Goal: Transaction & Acquisition: Purchase product/service

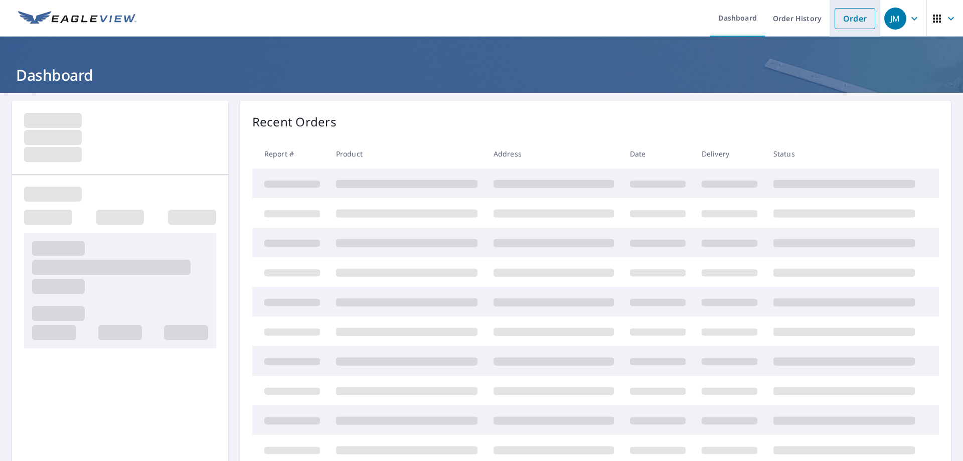
click at [849, 18] on link "Order" at bounding box center [855, 18] width 41 height 21
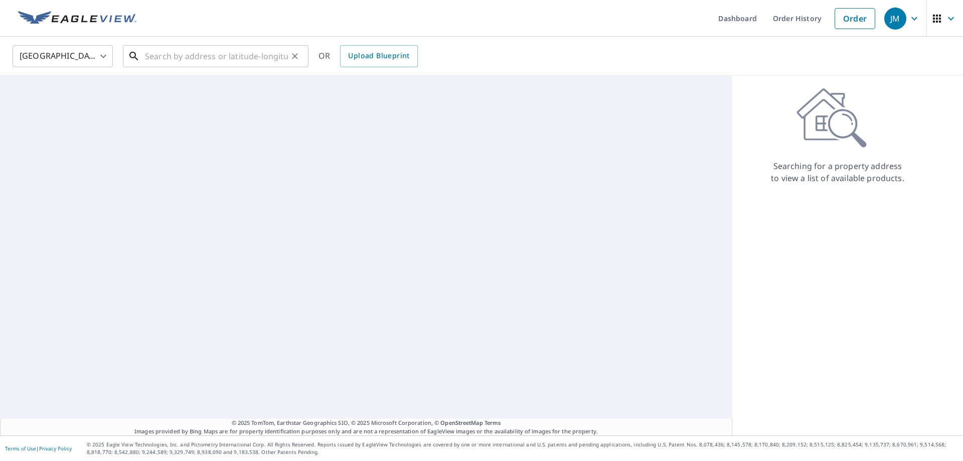
click at [204, 61] on input "text" at bounding box center [216, 56] width 143 height 28
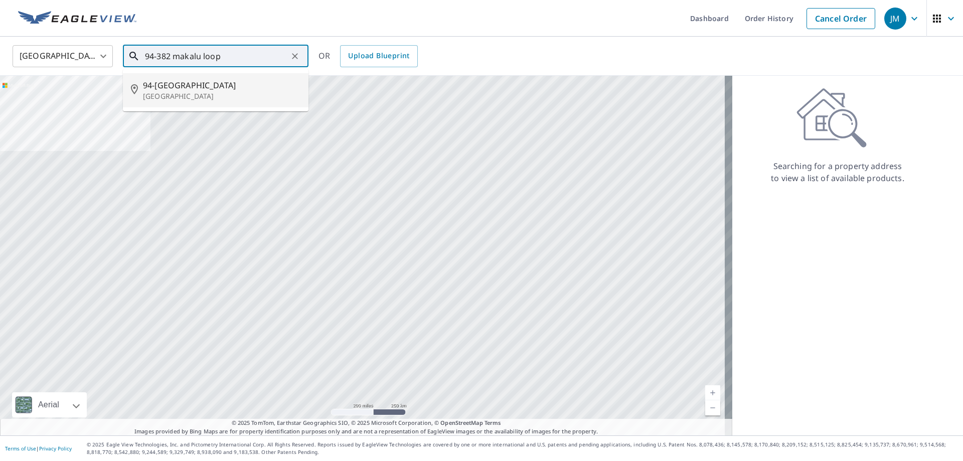
click at [203, 96] on p "[GEOGRAPHIC_DATA]" at bounding box center [222, 96] width 158 height 10
type input "94-[GEOGRAPHIC_DATA]"
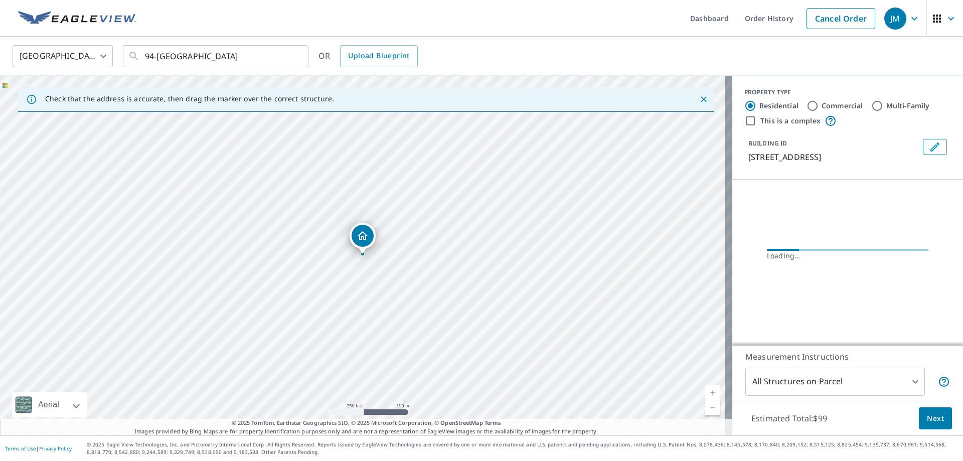
click at [705, 391] on link "Current Level 17, Zoom In" at bounding box center [712, 392] width 15 height 15
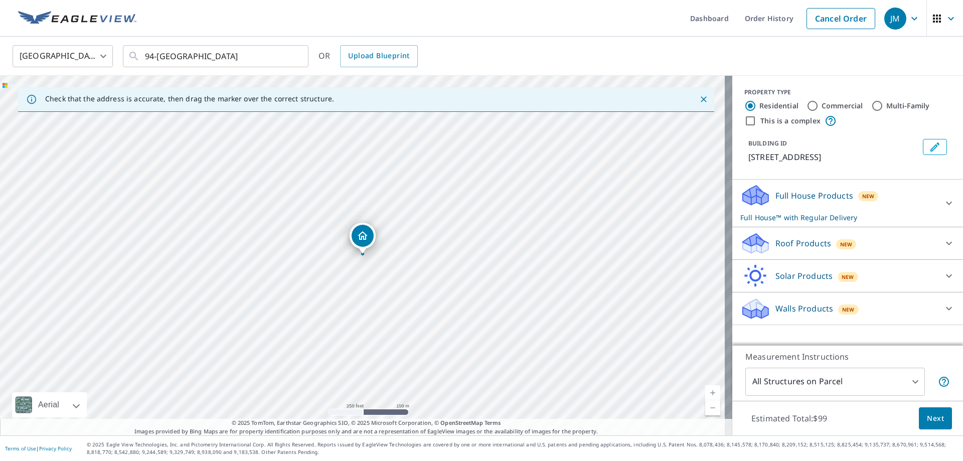
click at [705, 391] on link "Current Level 17, Zoom In" at bounding box center [712, 392] width 15 height 15
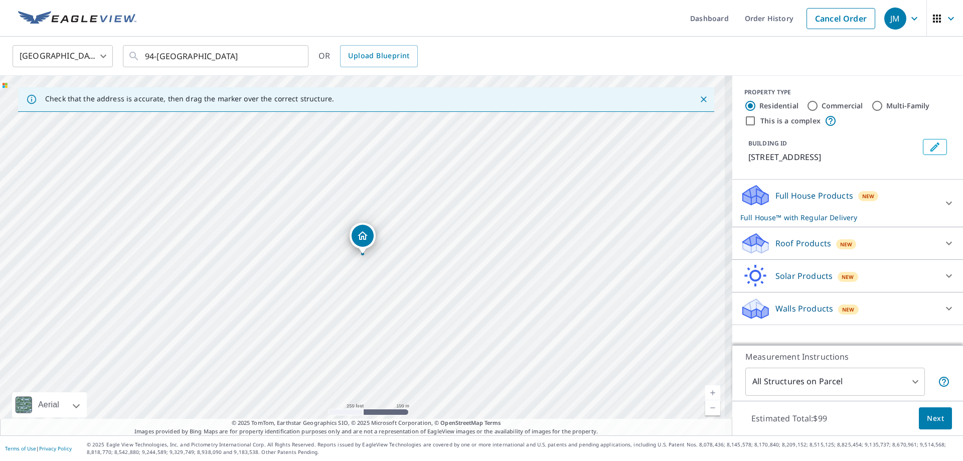
click at [705, 391] on link "Current Level 17, Zoom In" at bounding box center [712, 392] width 15 height 15
click at [705, 391] on link "Current Level 17.98723270392612, Zoom In" at bounding box center [712, 392] width 15 height 15
click at [705, 391] on link "Current Level 18.811464008579915, Zoom In Disabled" at bounding box center [712, 392] width 15 height 15
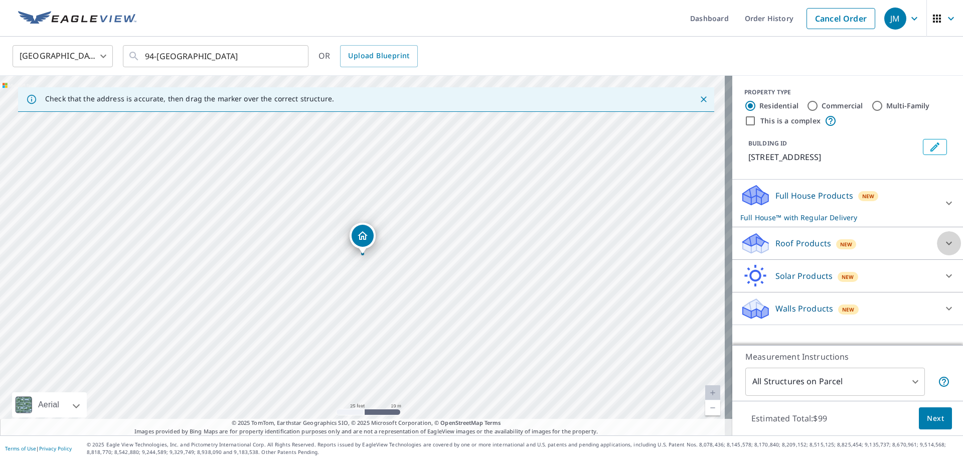
click at [943, 246] on icon at bounding box center [949, 243] width 12 height 12
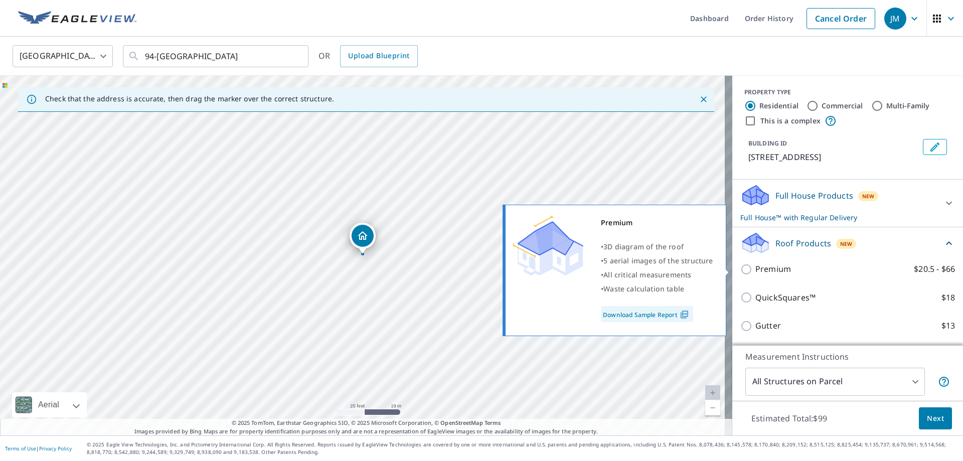
click at [740, 270] on input "Premium $20.5 - $66" at bounding box center [747, 269] width 15 height 12
checkbox input "true"
checkbox input "false"
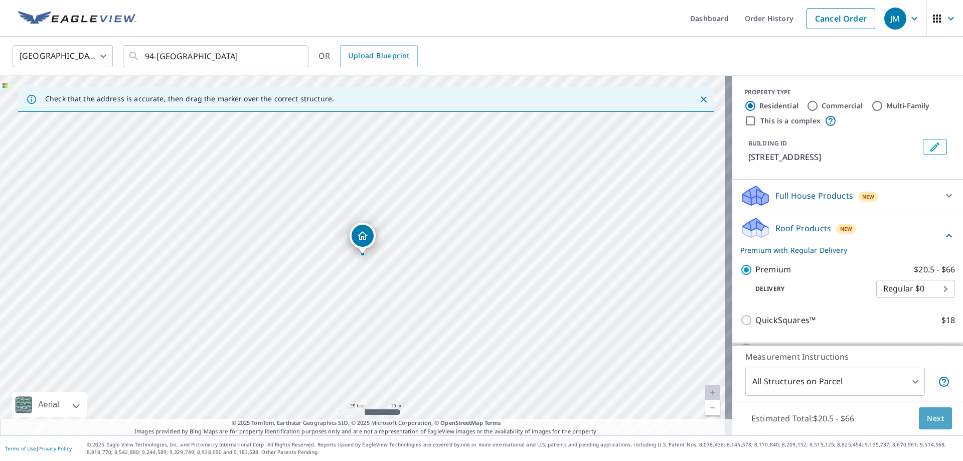
click at [930, 419] on span "Next" at bounding box center [935, 418] width 17 height 13
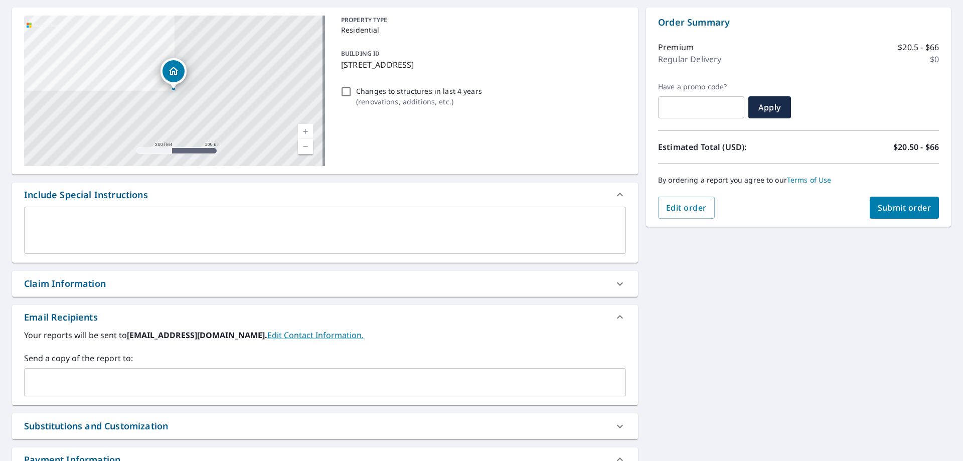
scroll to position [150, 0]
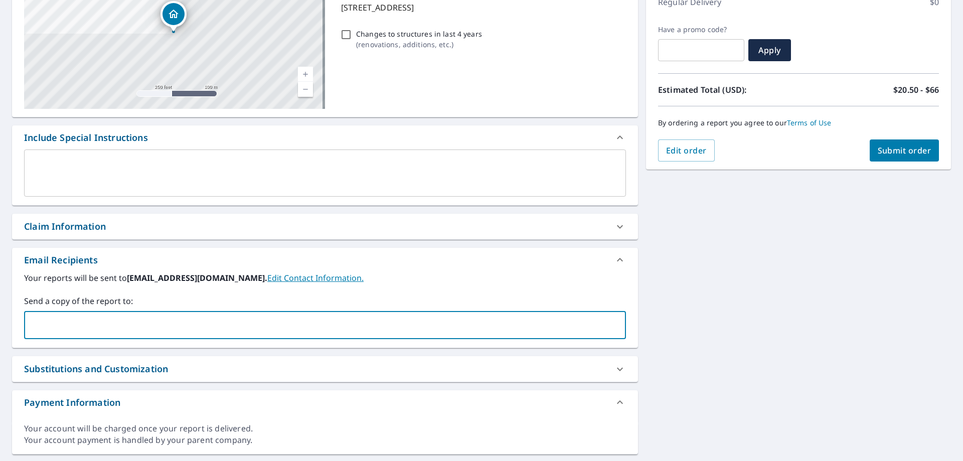
click at [124, 325] on input "text" at bounding box center [318, 325] width 578 height 19
type input "[PERSON_NAME][EMAIL_ADDRESS][PERSON_NAME][DOMAIN_NAME]"
click at [904, 145] on span "Submit order" at bounding box center [905, 150] width 54 height 11
checkbox input "true"
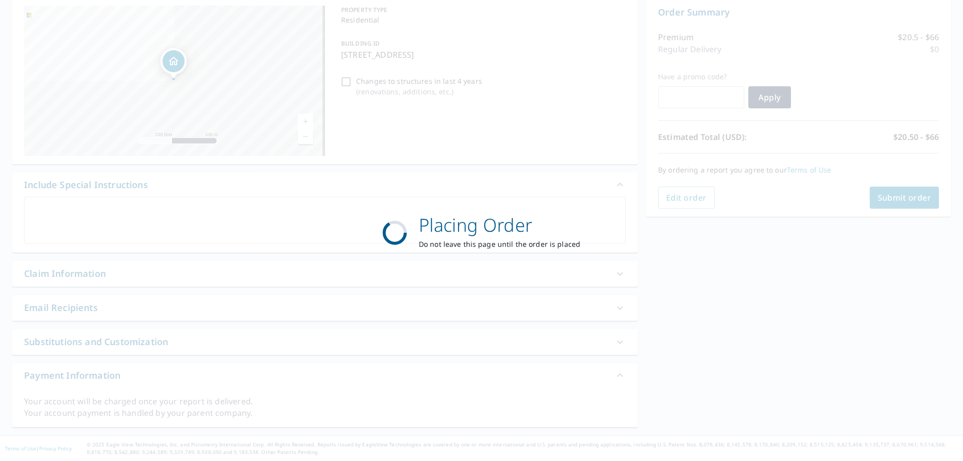
scroll to position [103, 0]
